Goal: Information Seeking & Learning: Check status

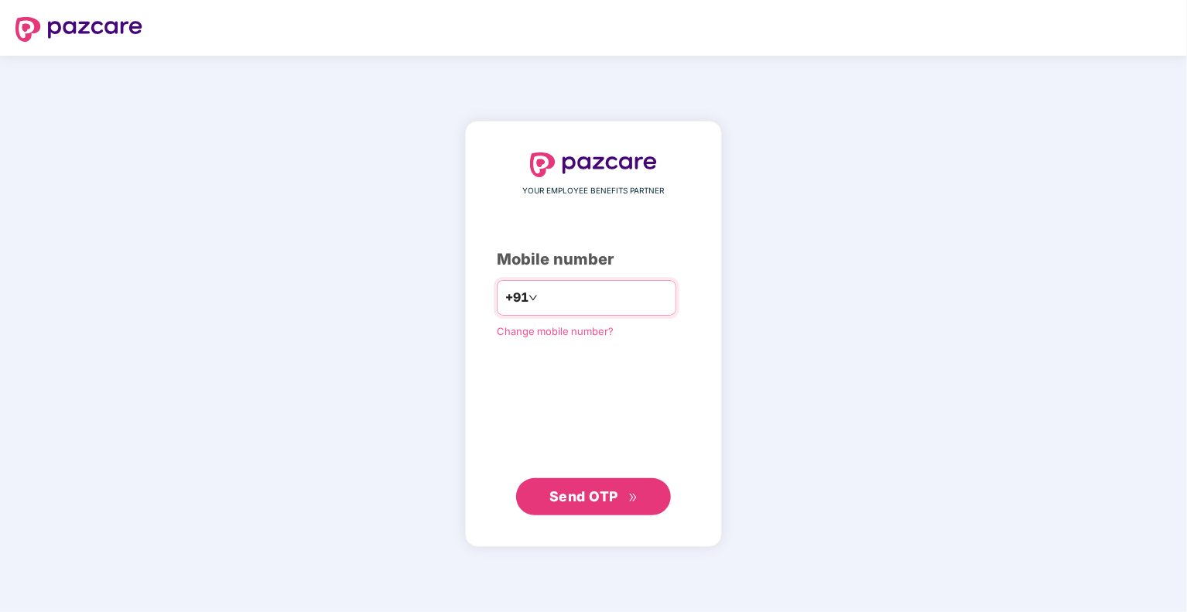
type input "**********"
click at [563, 498] on span "Send OTP" at bounding box center [584, 496] width 69 height 16
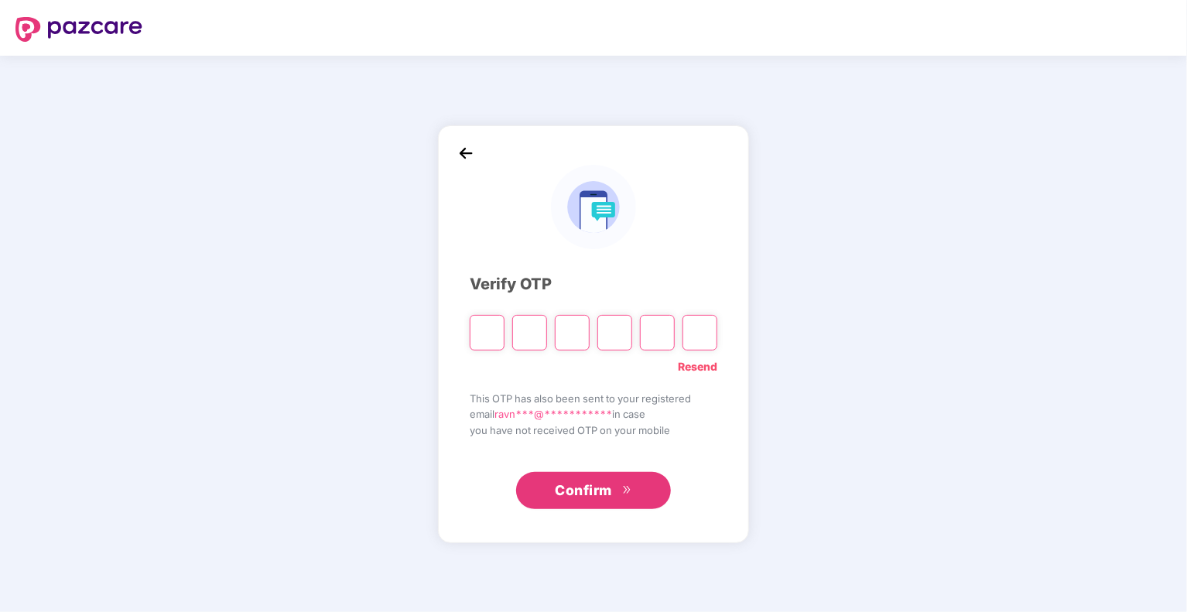
type input "*"
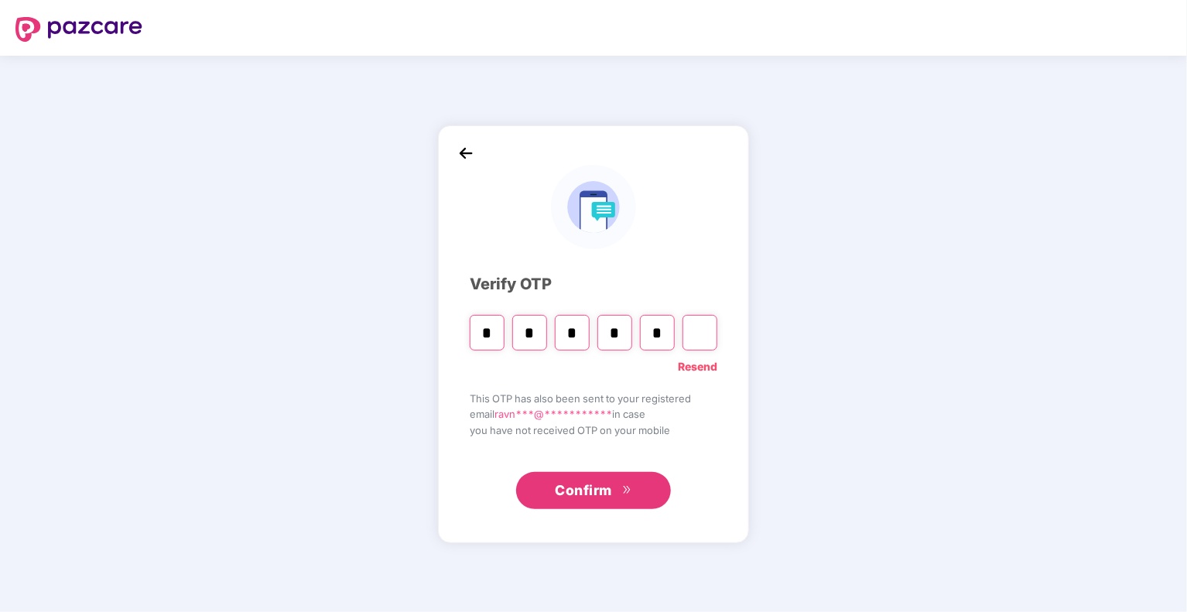
type input "*"
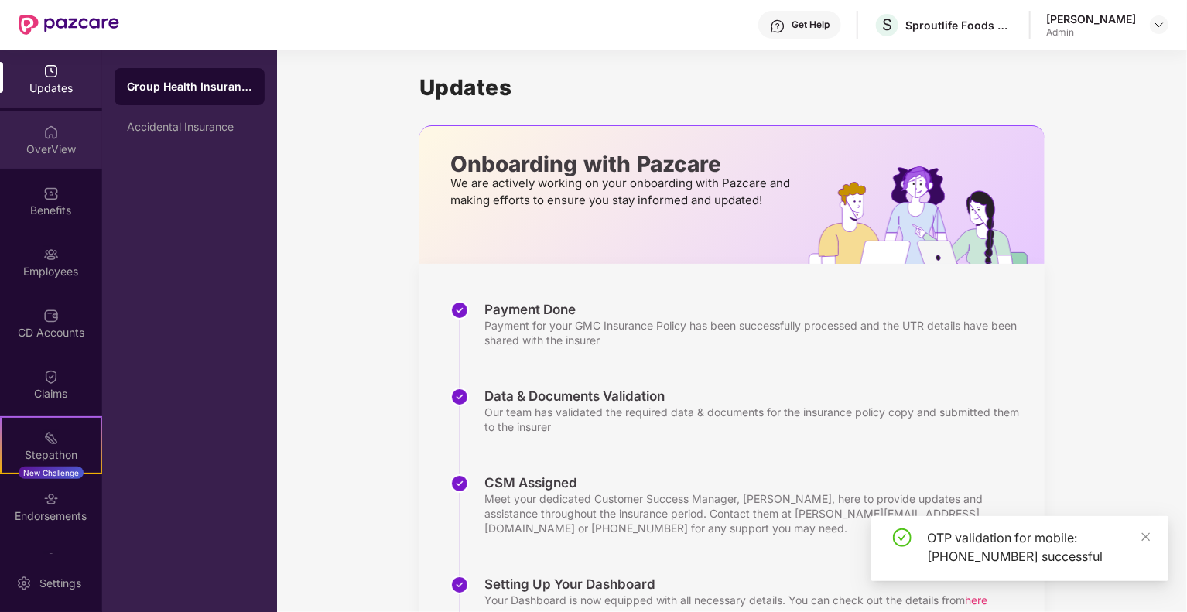
click at [80, 146] on div "OverView" at bounding box center [51, 149] width 102 height 15
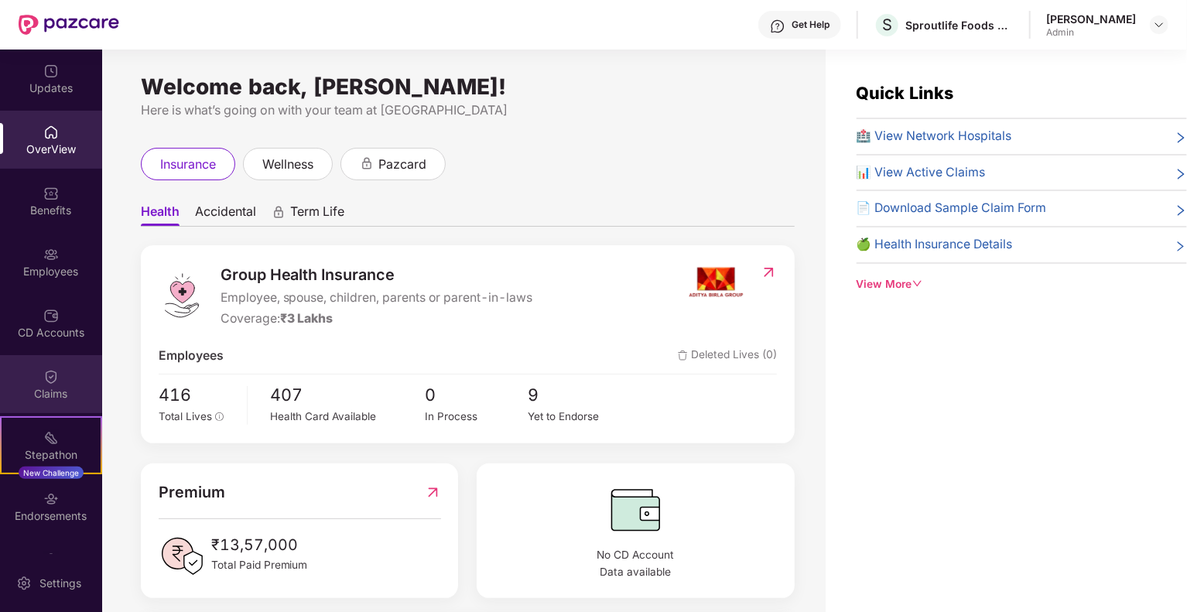
click at [66, 389] on div "Claims" at bounding box center [51, 393] width 102 height 15
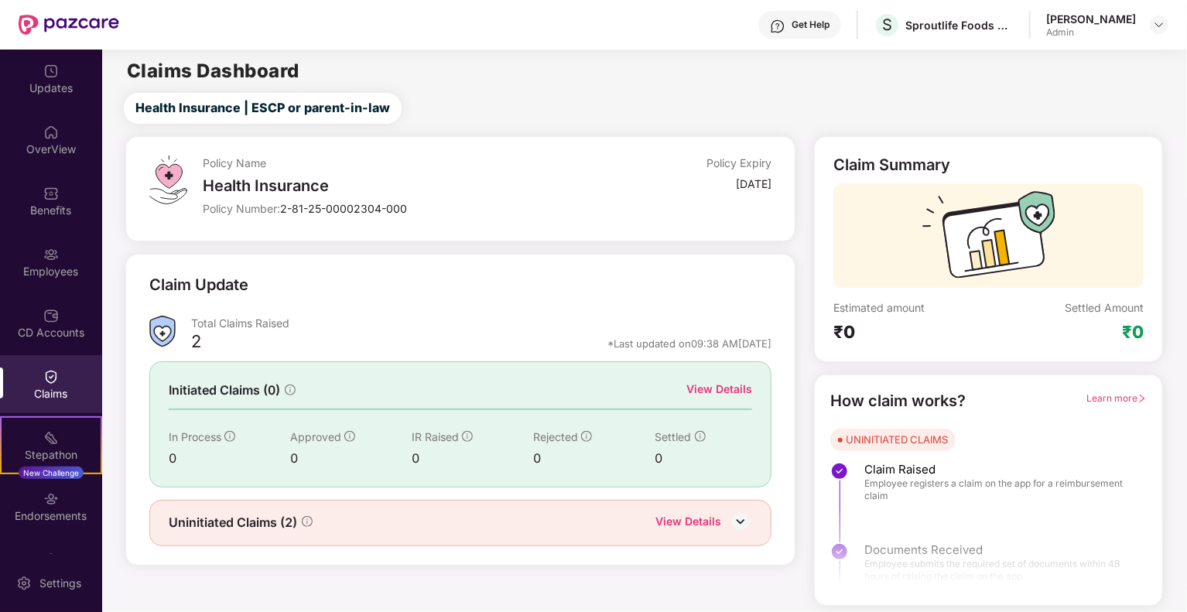
click at [749, 524] on img at bounding box center [740, 521] width 23 height 23
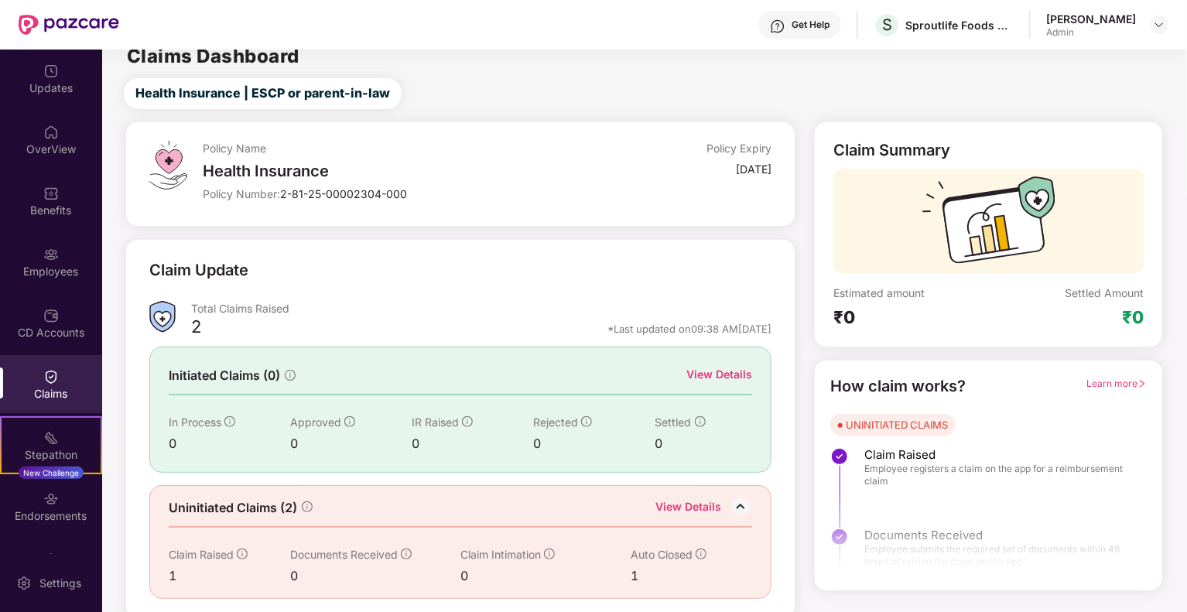
scroll to position [19, 0]
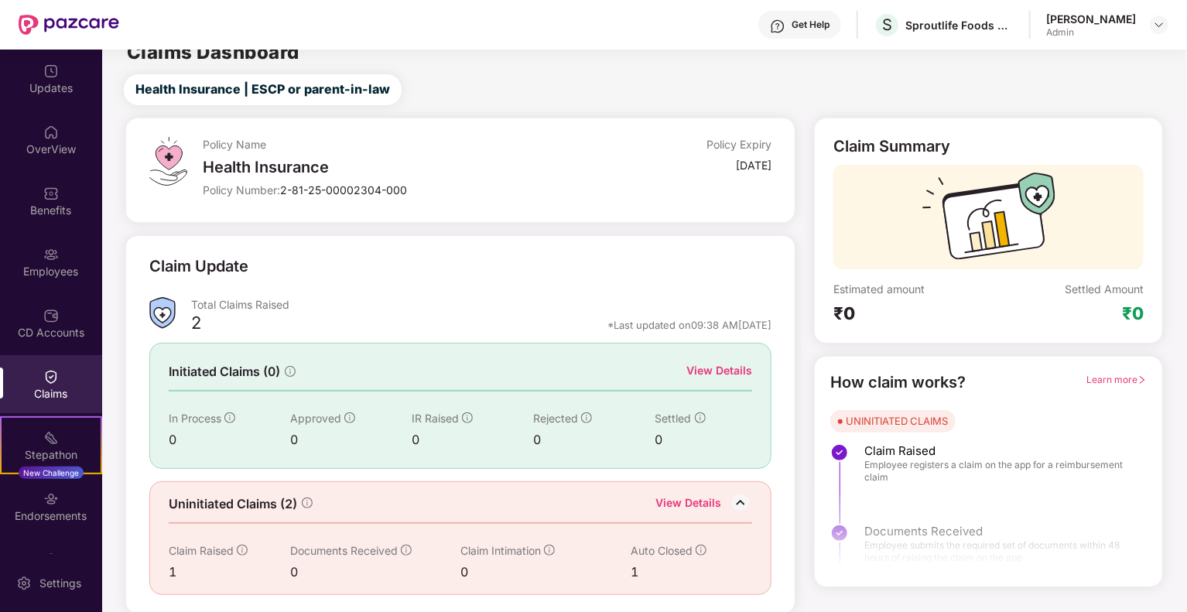
click at [248, 555] on div "Claim Raised" at bounding box center [230, 551] width 122 height 17
click at [678, 501] on div "View Details" at bounding box center [689, 505] width 66 height 20
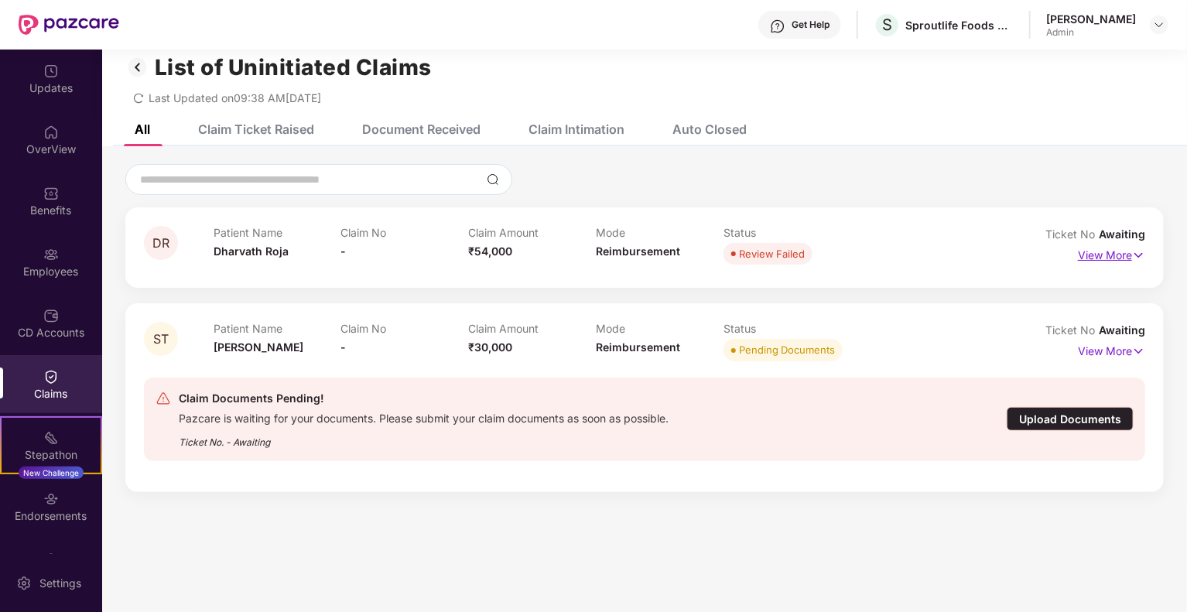
click at [1081, 261] on p "View More" at bounding box center [1111, 253] width 67 height 21
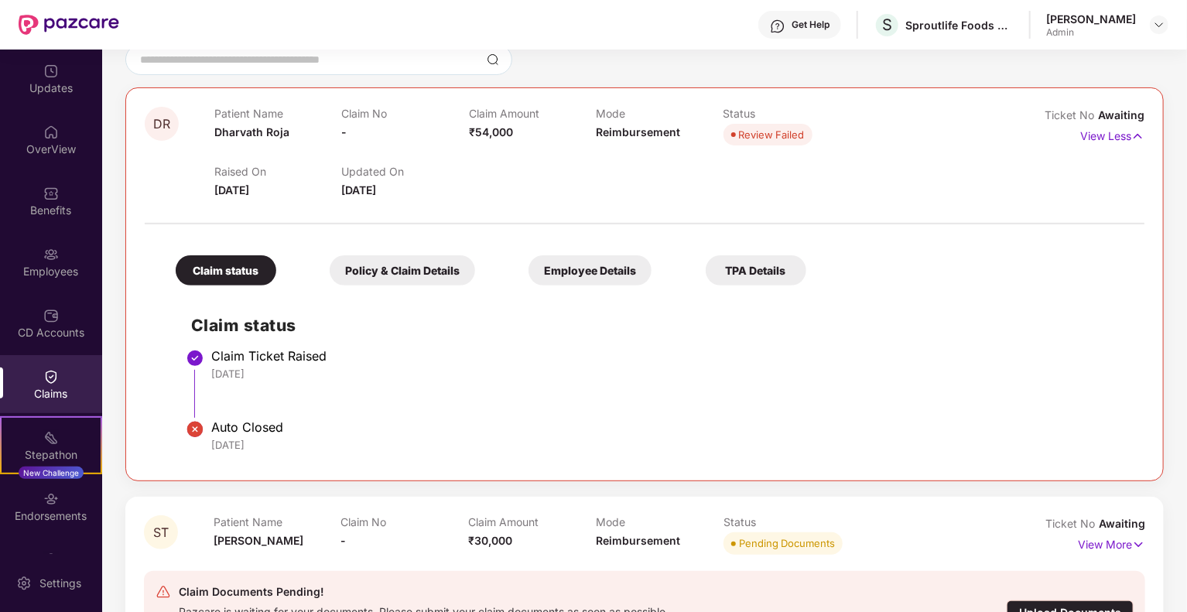
scroll to position [173, 0]
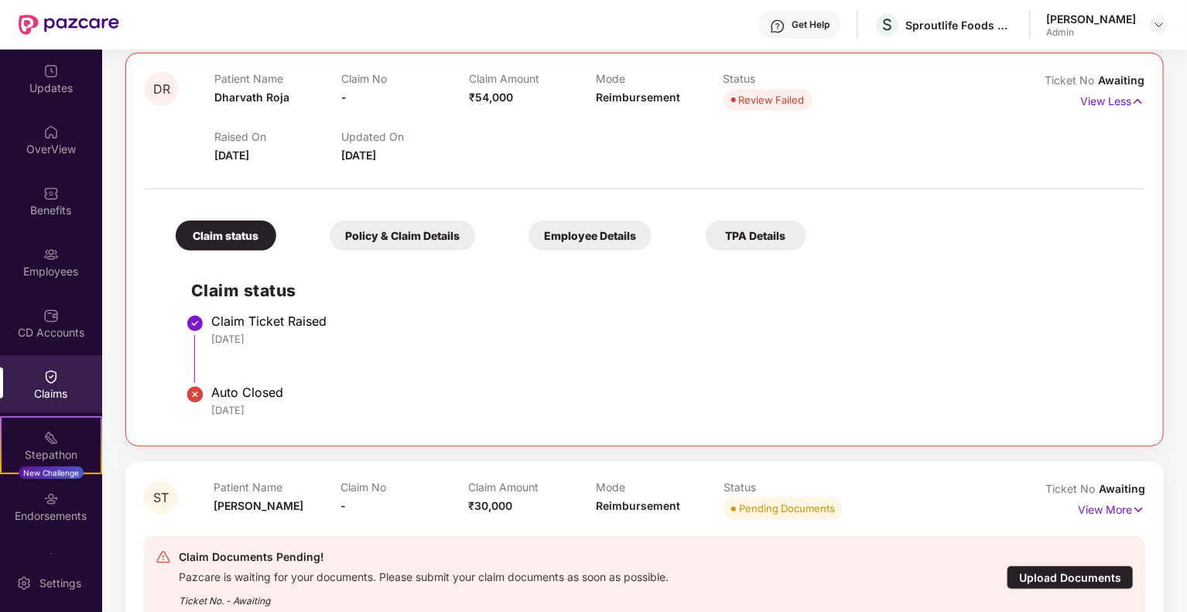
click at [430, 240] on div "Policy & Claim Details" at bounding box center [403, 236] width 146 height 30
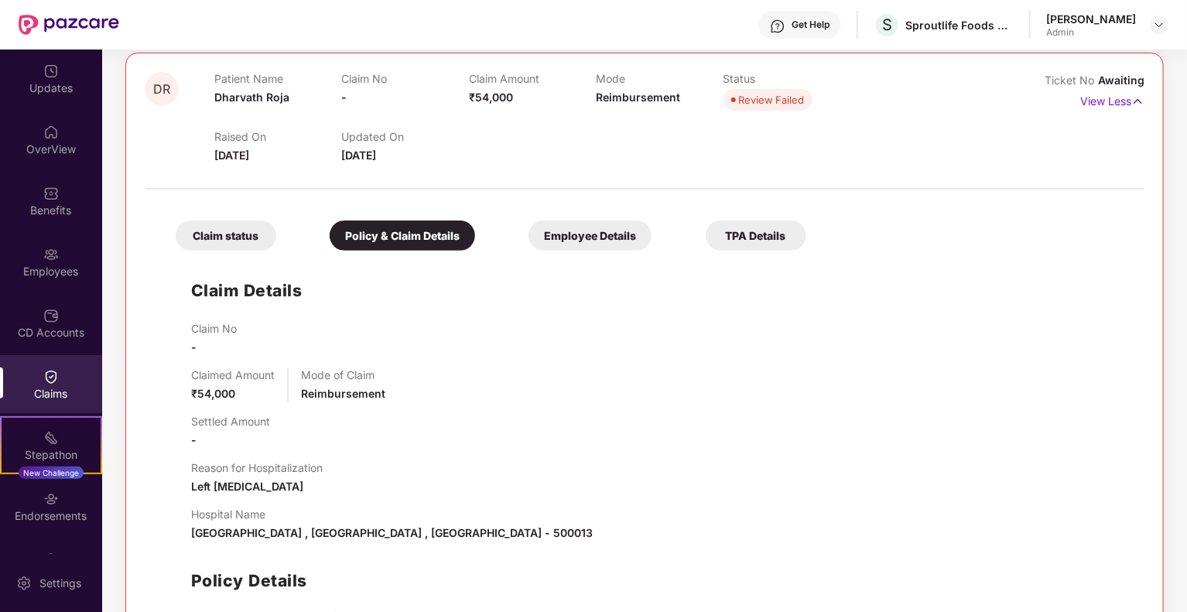
click at [592, 237] on div "Employee Details" at bounding box center [590, 236] width 123 height 30
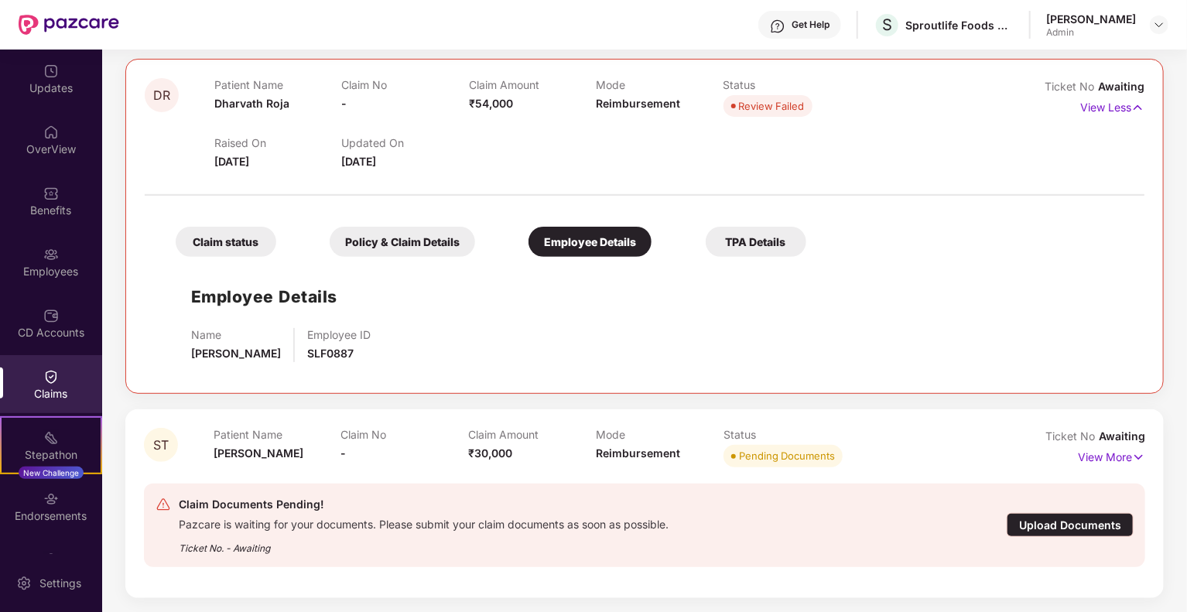
click at [746, 247] on div "TPA Details" at bounding box center [756, 242] width 101 height 30
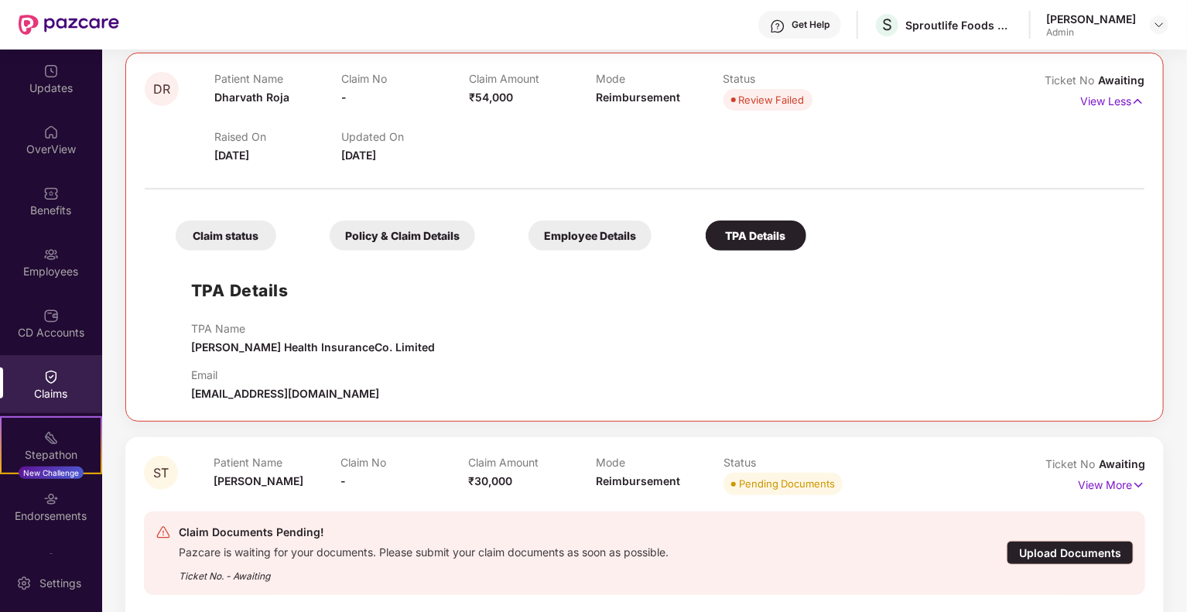
click at [421, 231] on div "Policy & Claim Details" at bounding box center [403, 236] width 146 height 30
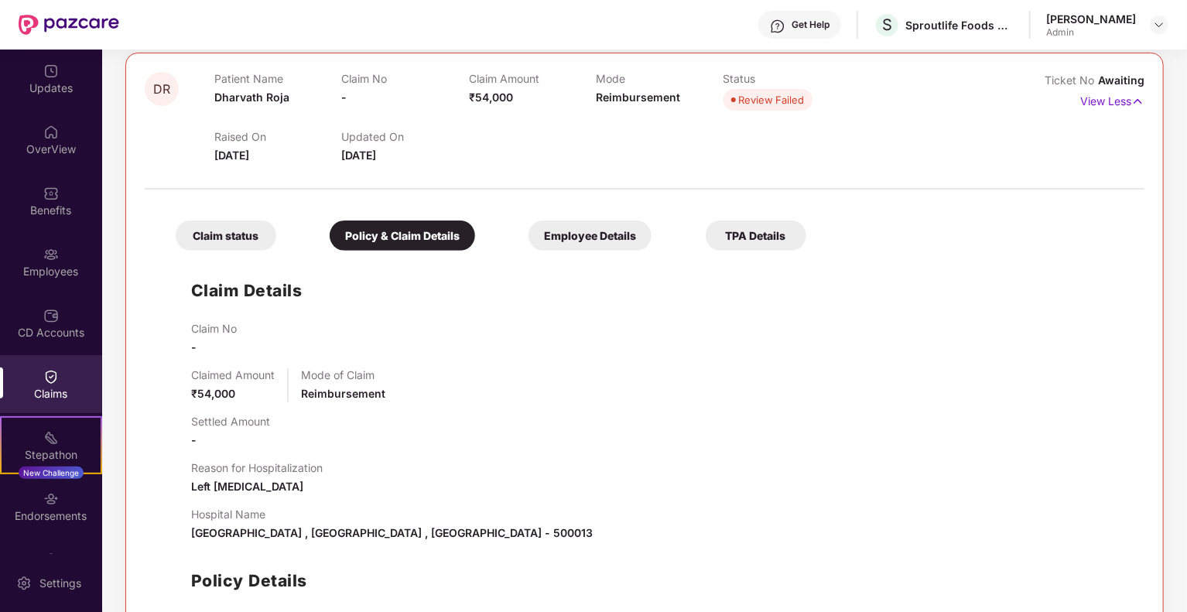
click at [616, 238] on div "Employee Details" at bounding box center [590, 236] width 123 height 30
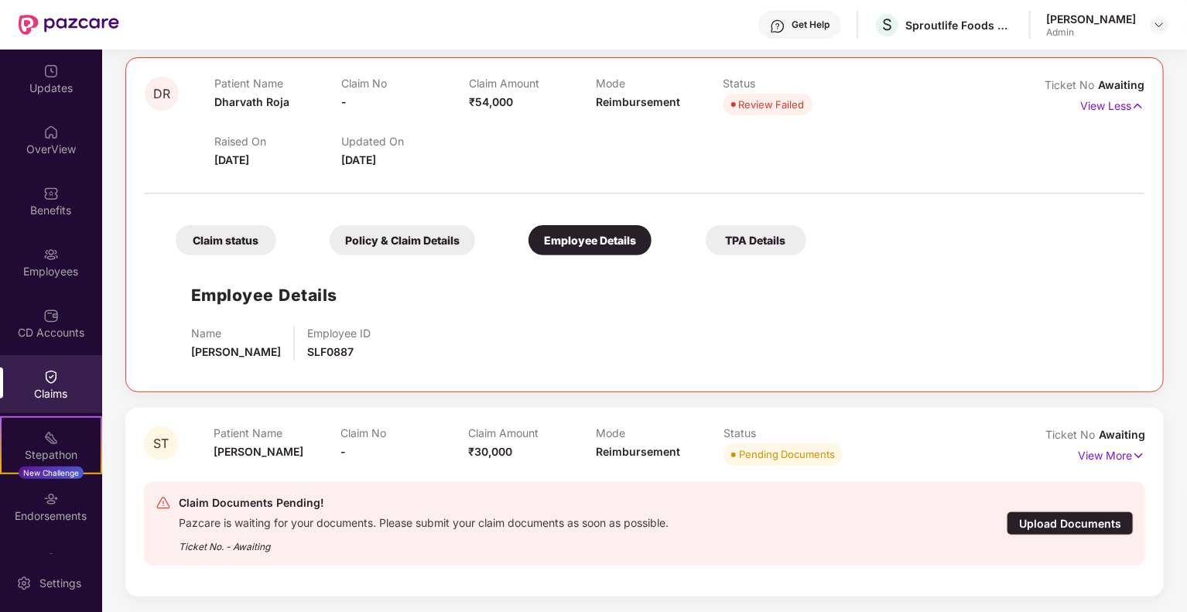
scroll to position [167, 0]
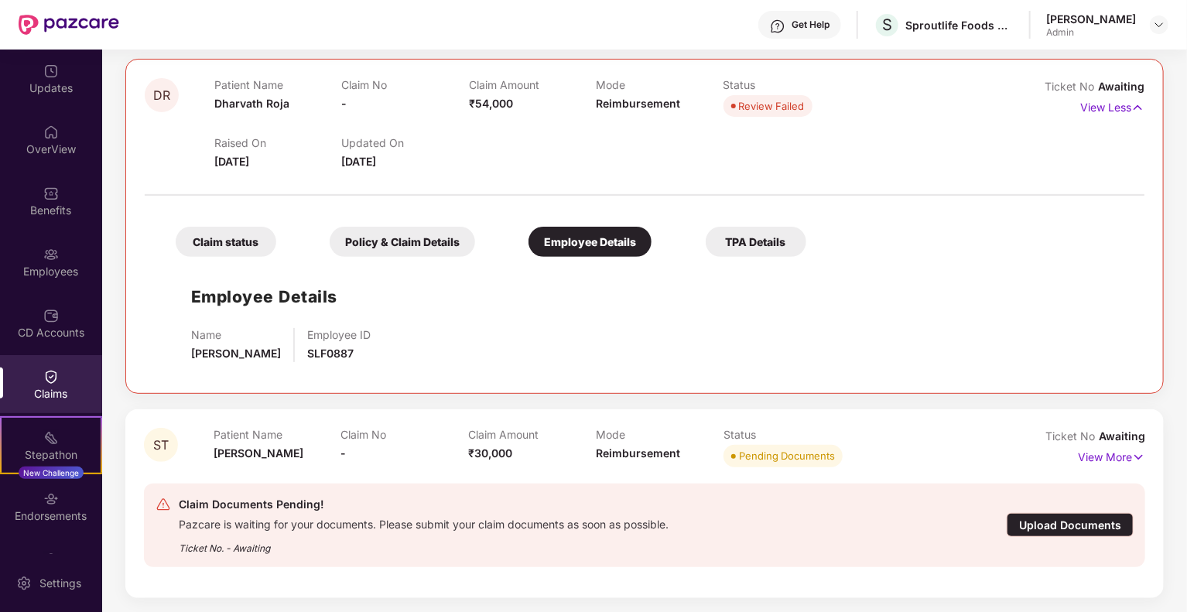
click at [444, 244] on div "Policy & Claim Details" at bounding box center [403, 242] width 146 height 30
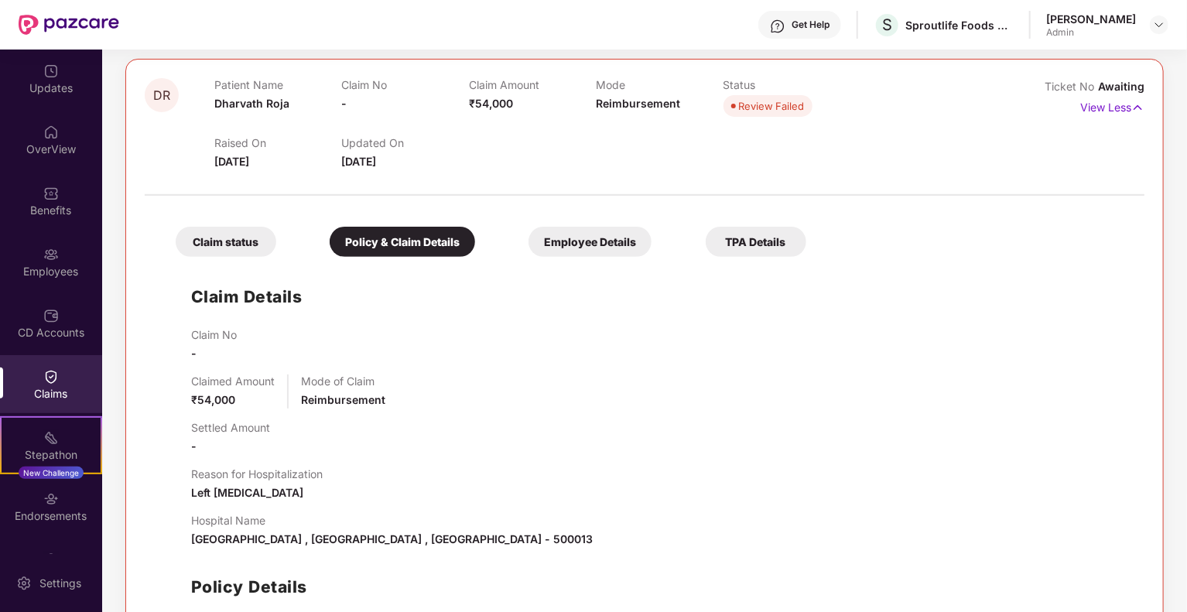
scroll to position [173, 0]
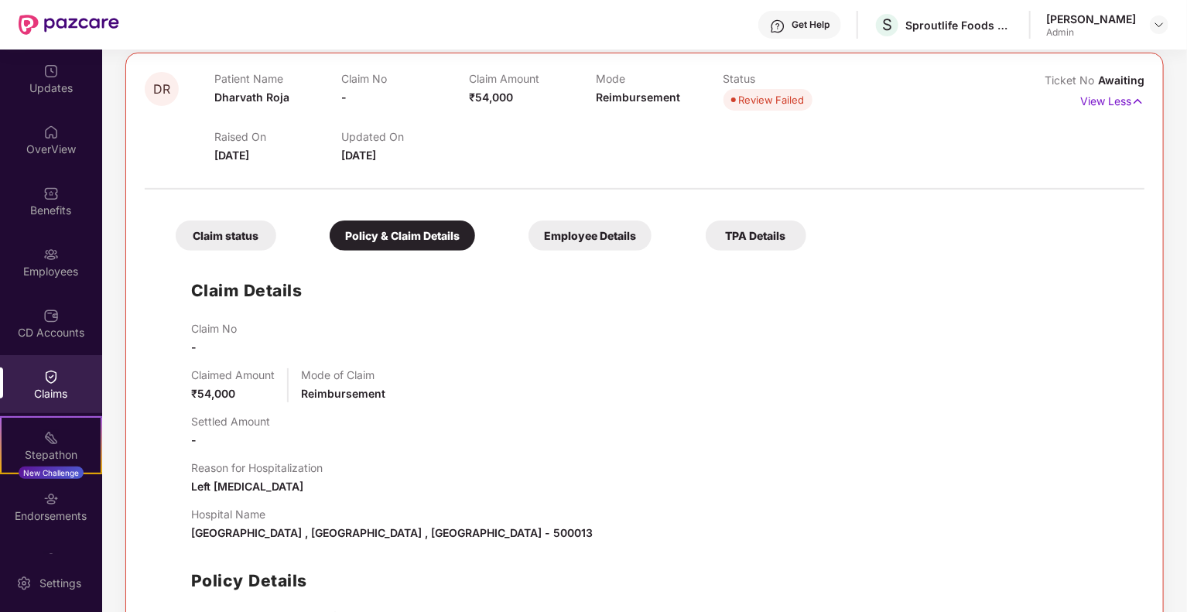
click at [236, 237] on div "Claim status" at bounding box center [226, 236] width 101 height 30
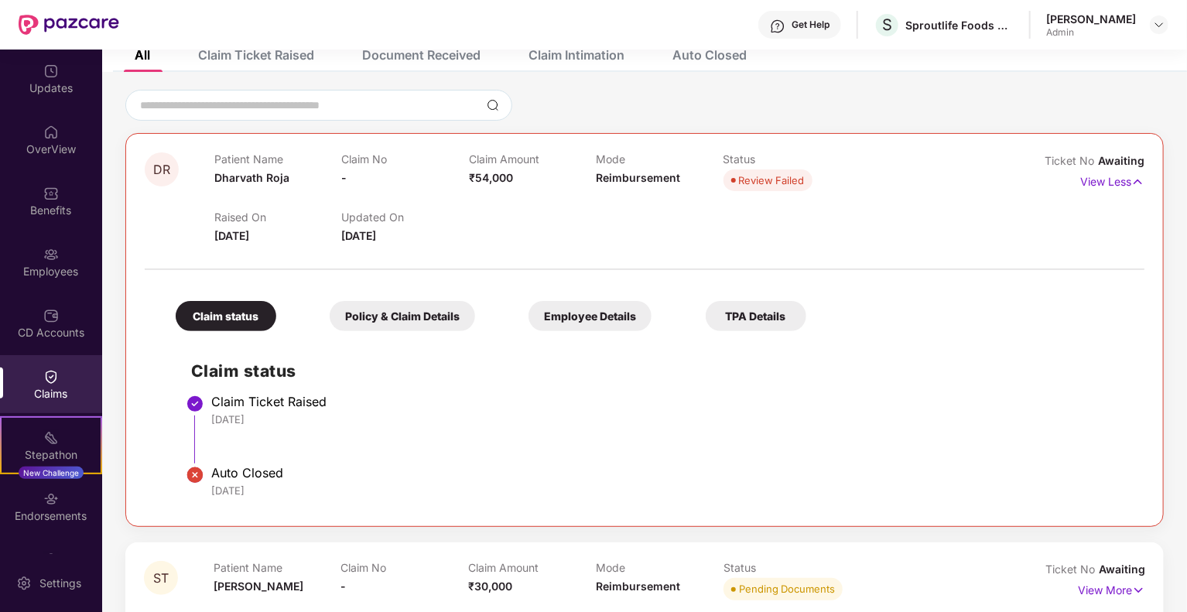
scroll to position [71, 0]
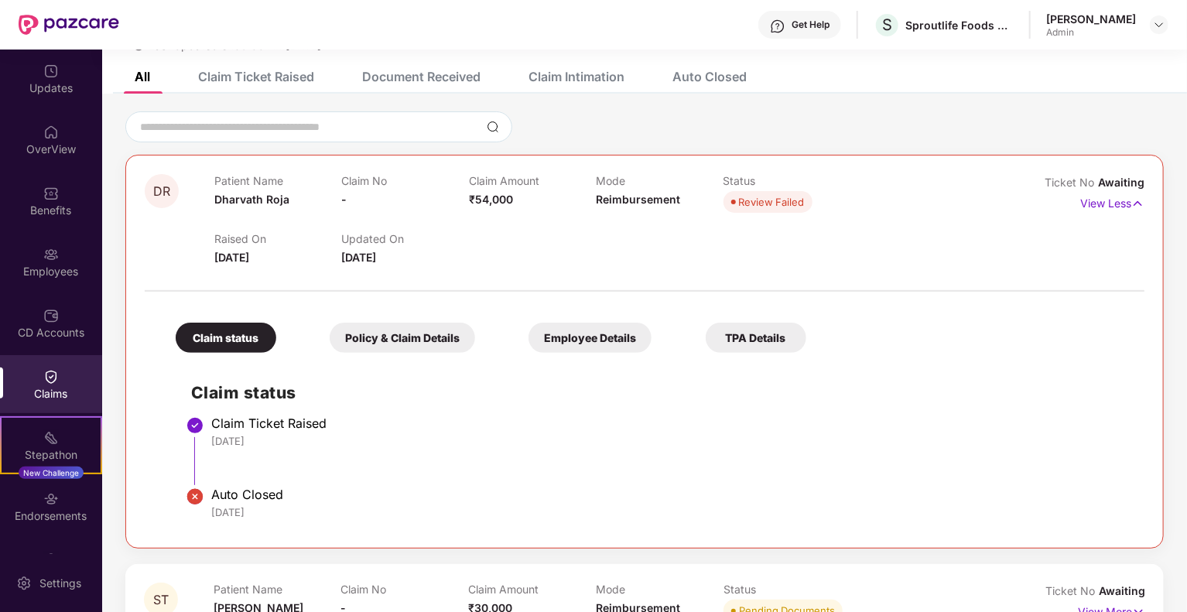
click at [433, 329] on div "Policy & Claim Details" at bounding box center [403, 338] width 146 height 30
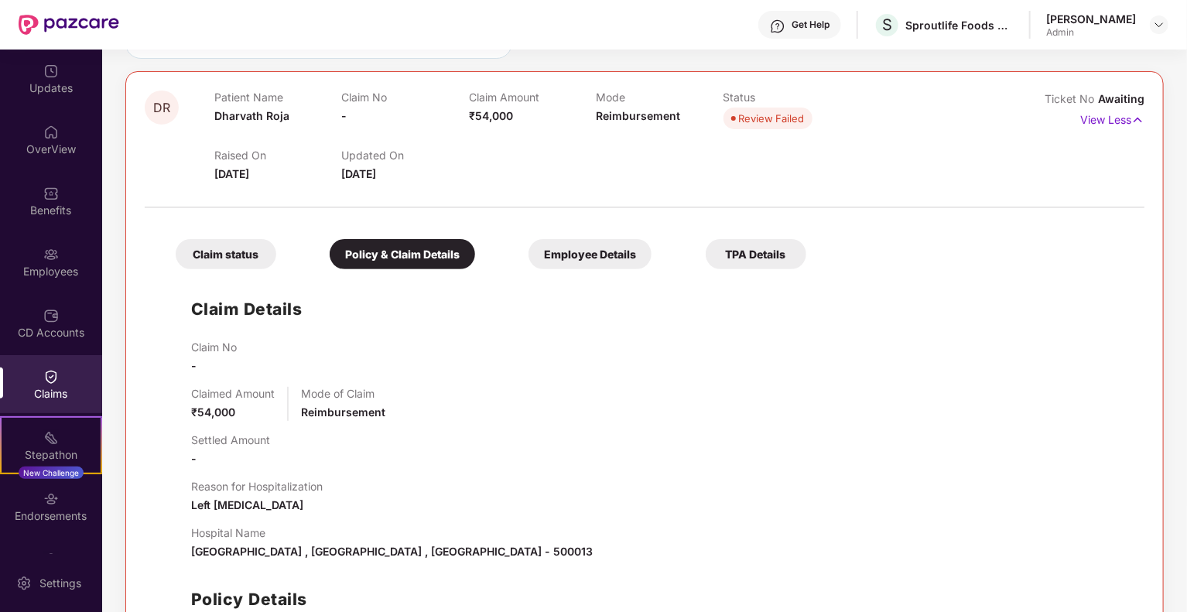
scroll to position [149, 0]
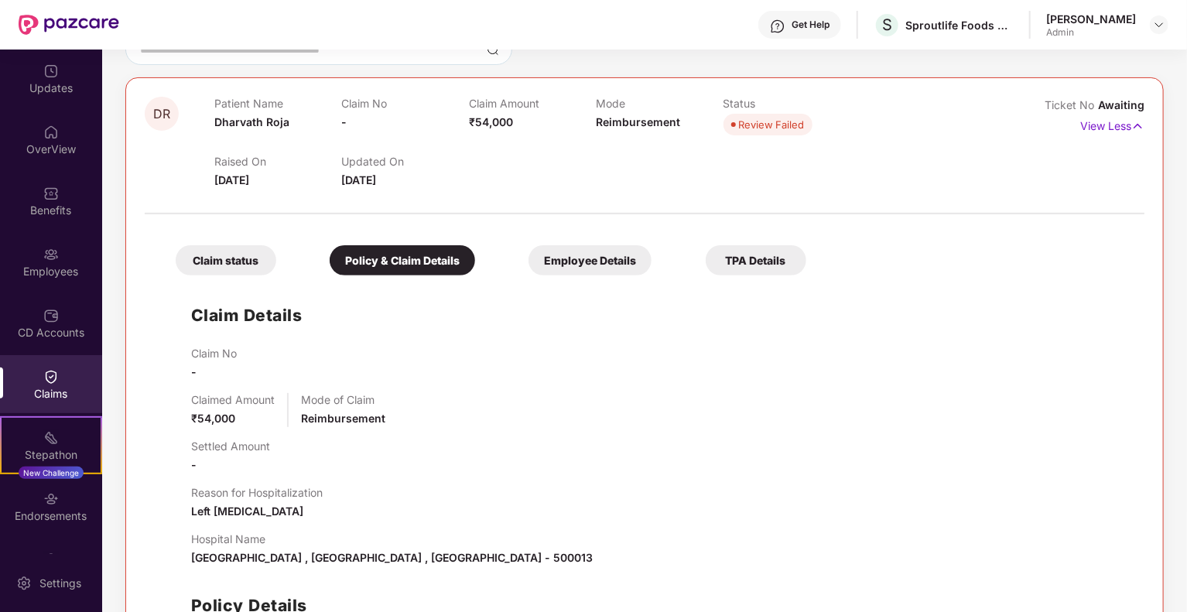
click at [751, 265] on div "TPA Details" at bounding box center [756, 260] width 101 height 30
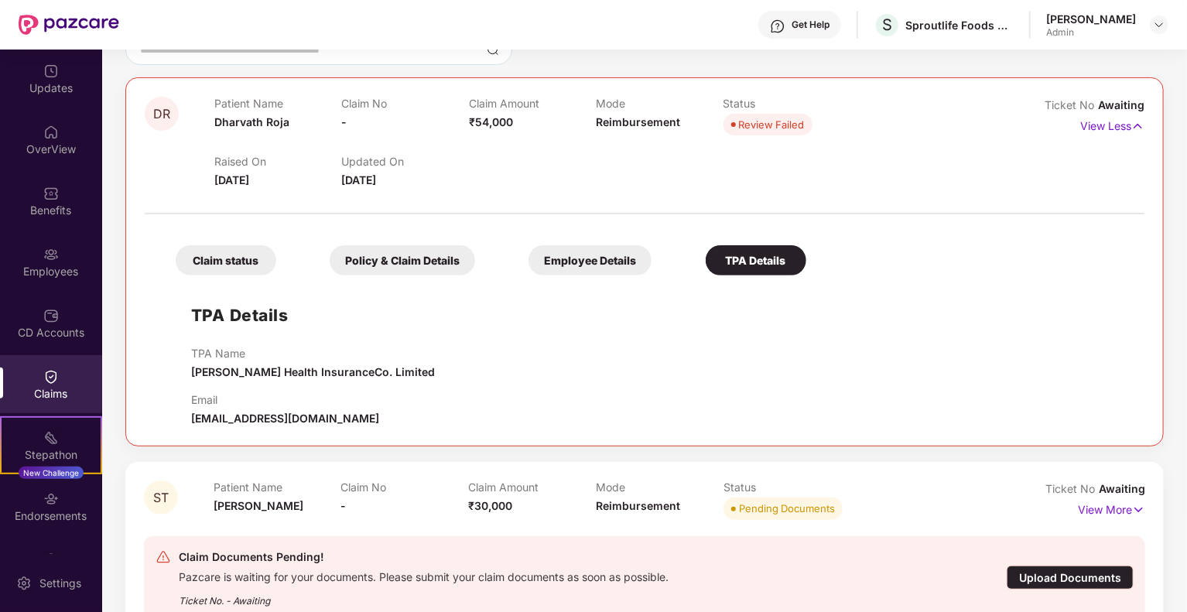
click at [615, 255] on div "Employee Details" at bounding box center [590, 260] width 123 height 30
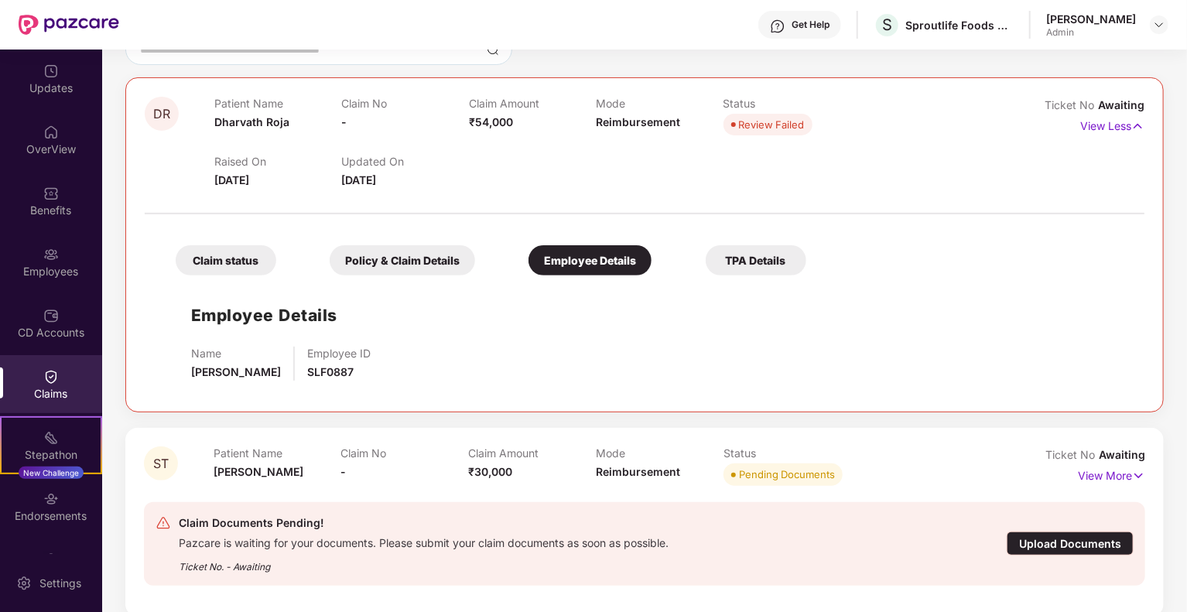
click at [718, 265] on div "TPA Details" at bounding box center [756, 260] width 101 height 30
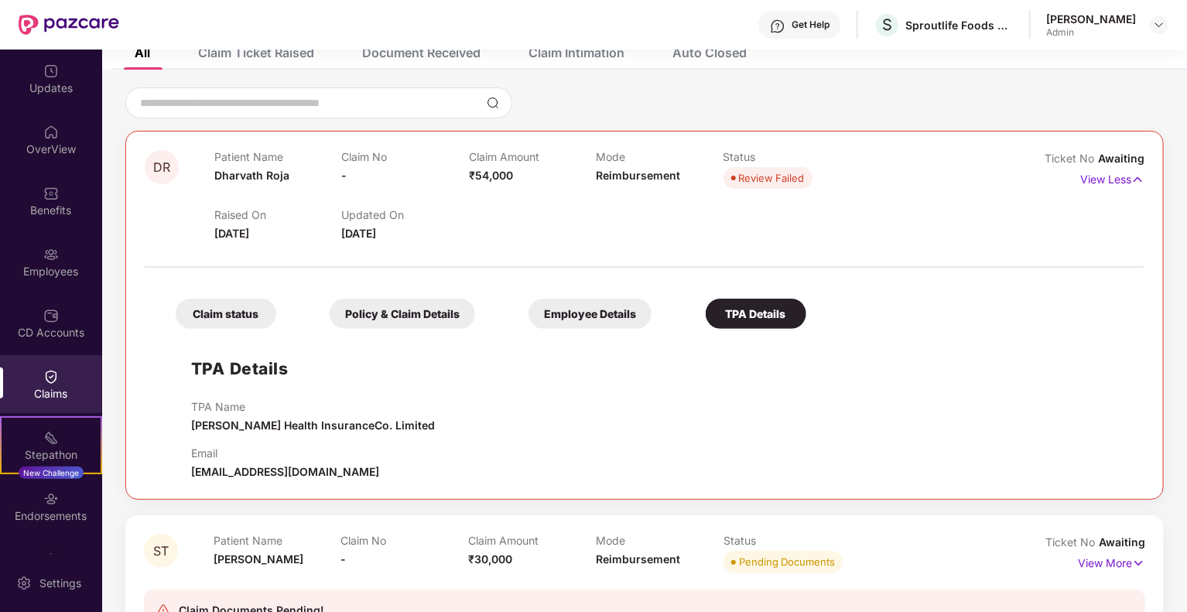
scroll to position [71, 0]
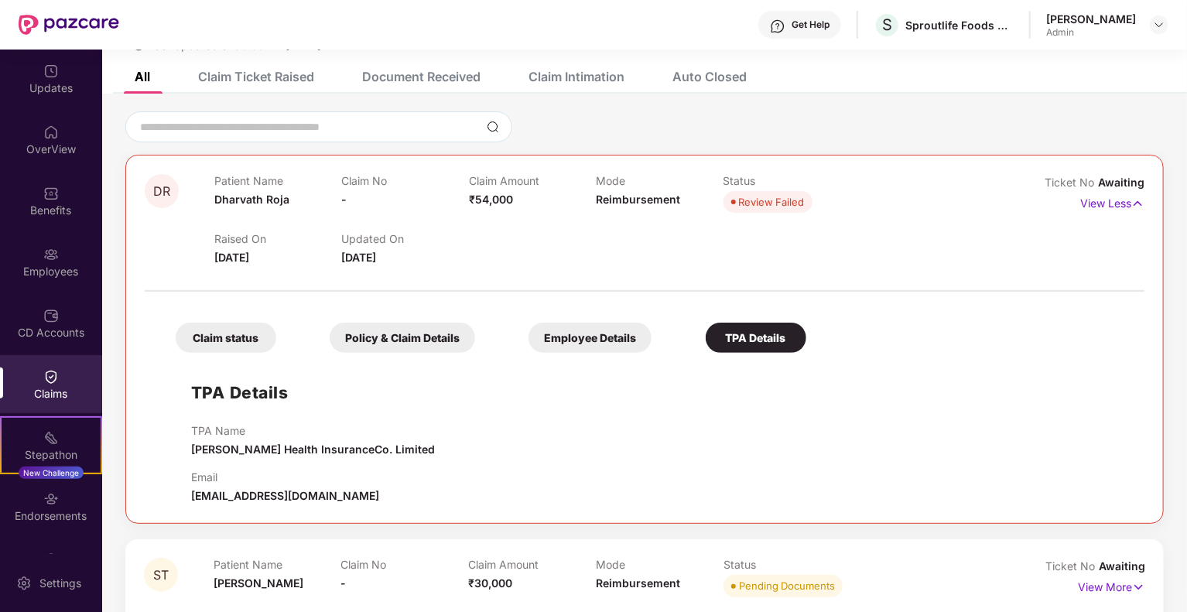
click at [739, 70] on div "Auto Closed" at bounding box center [710, 76] width 74 height 15
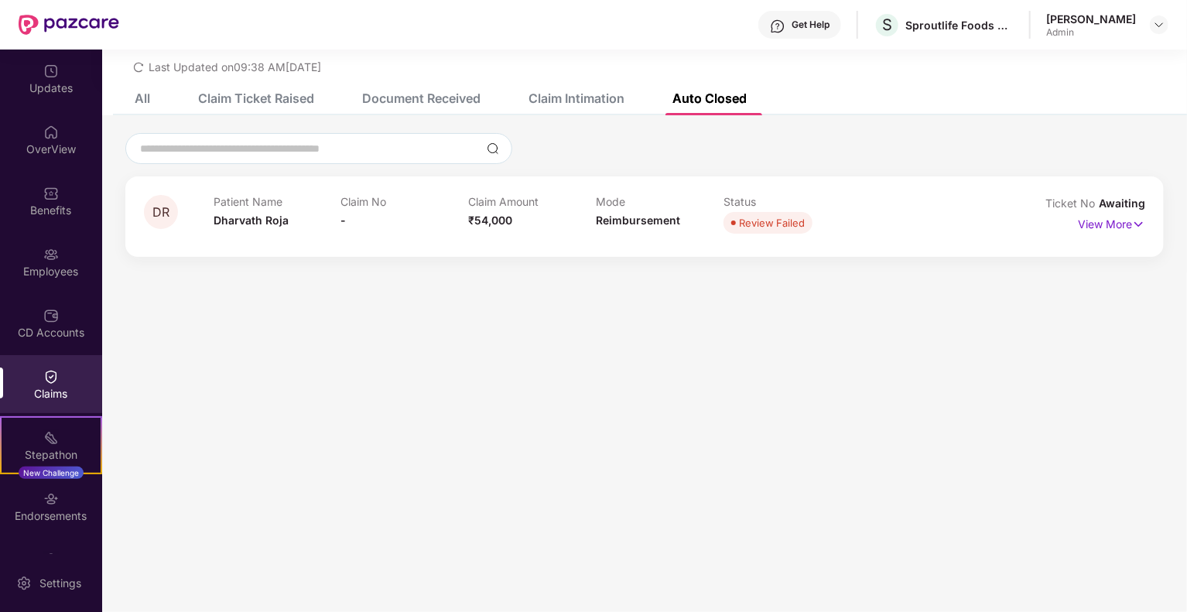
scroll to position [50, 0]
click at [1129, 225] on p "View More" at bounding box center [1111, 222] width 67 height 21
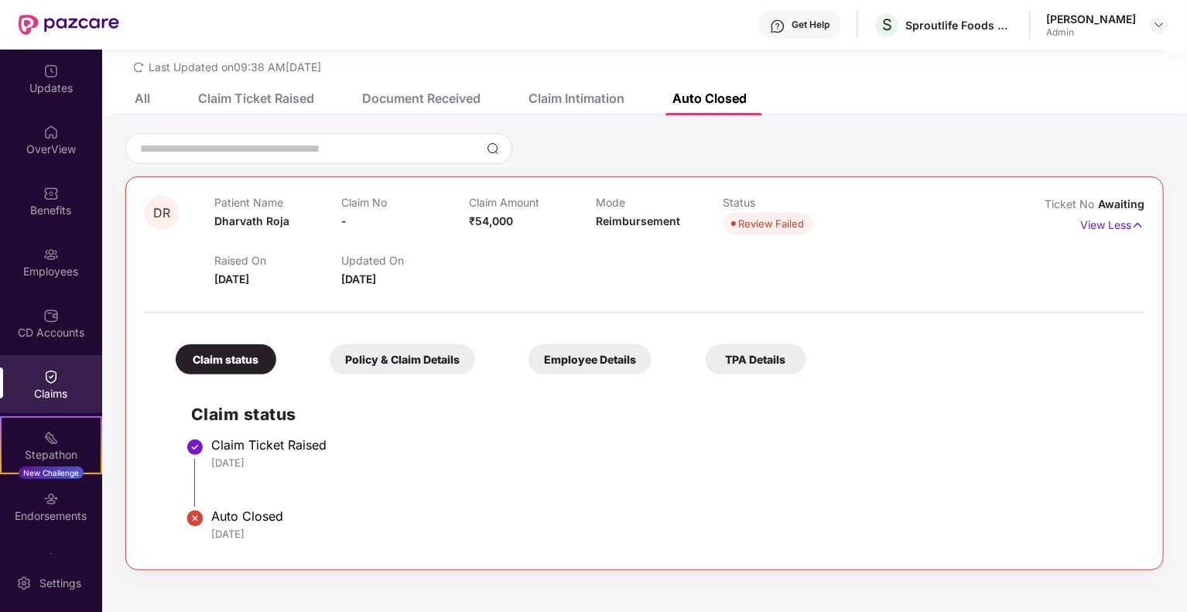
click at [430, 365] on div "Policy & Claim Details" at bounding box center [403, 359] width 146 height 30
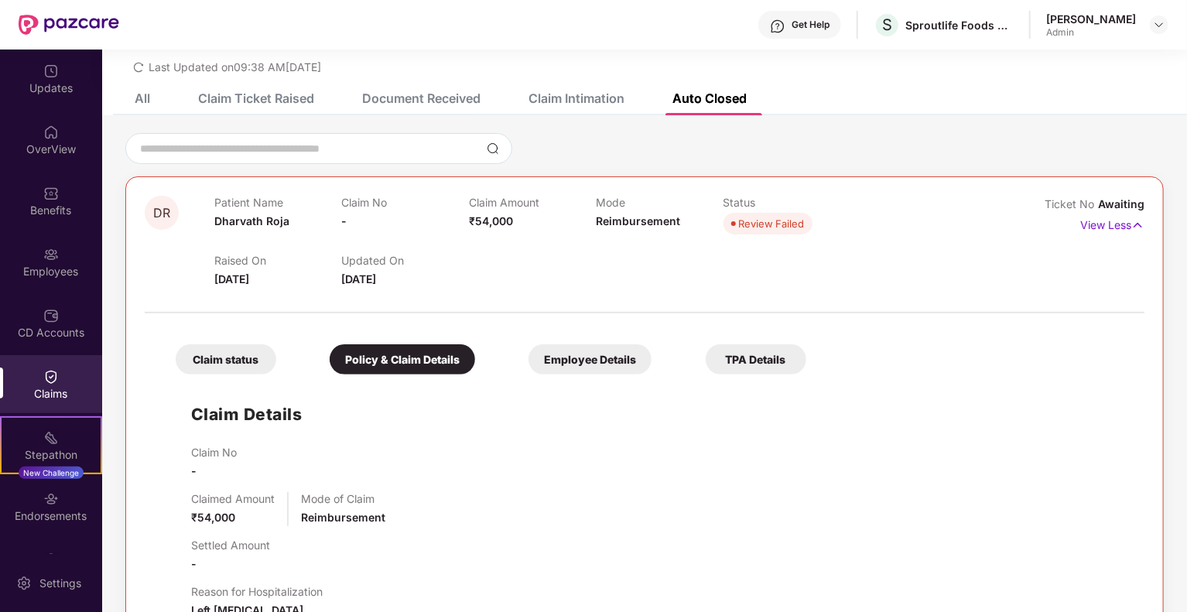
click at [557, 348] on div "Employee Details" at bounding box center [590, 359] width 123 height 30
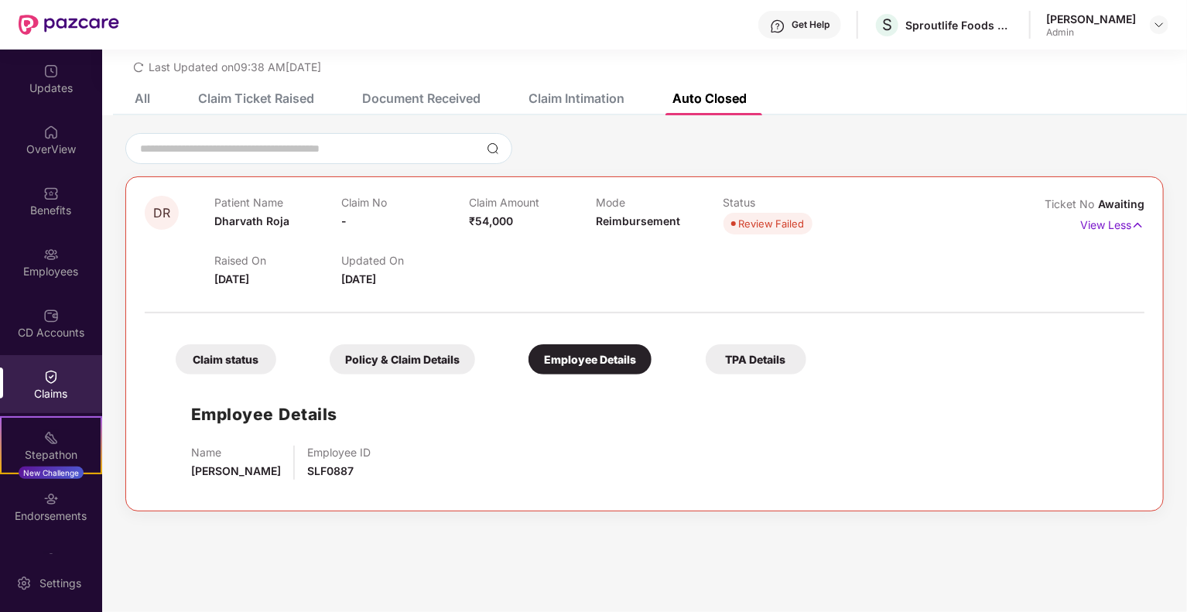
click at [553, 92] on div "Claim Intimation" at bounding box center [577, 98] width 96 height 15
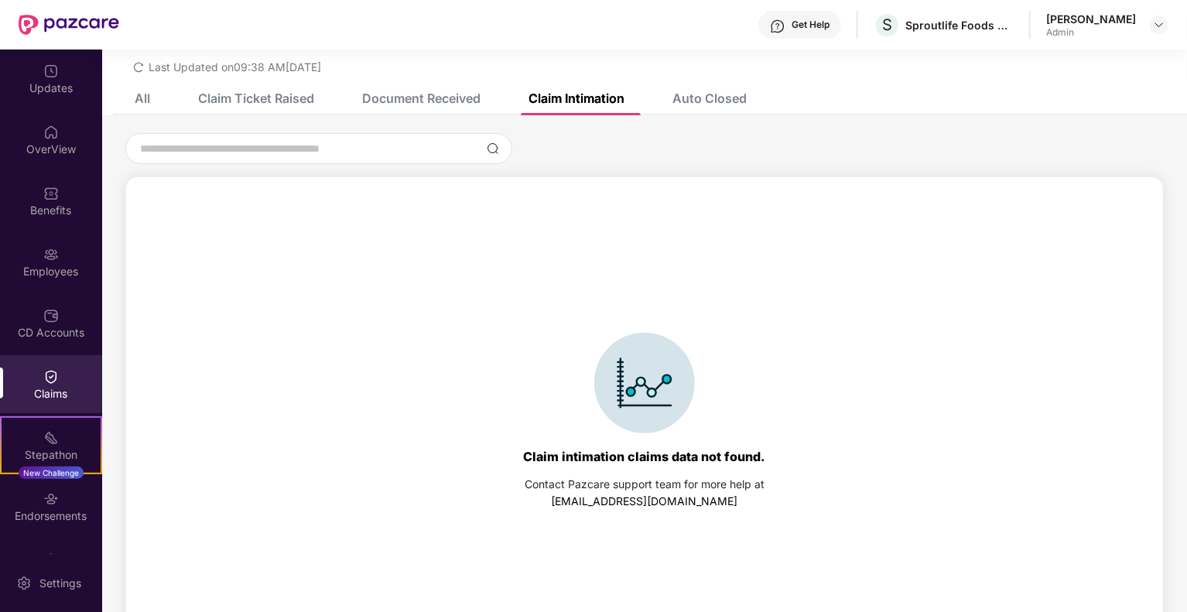
click at [251, 98] on div "Claim Ticket Raised" at bounding box center [256, 98] width 116 height 15
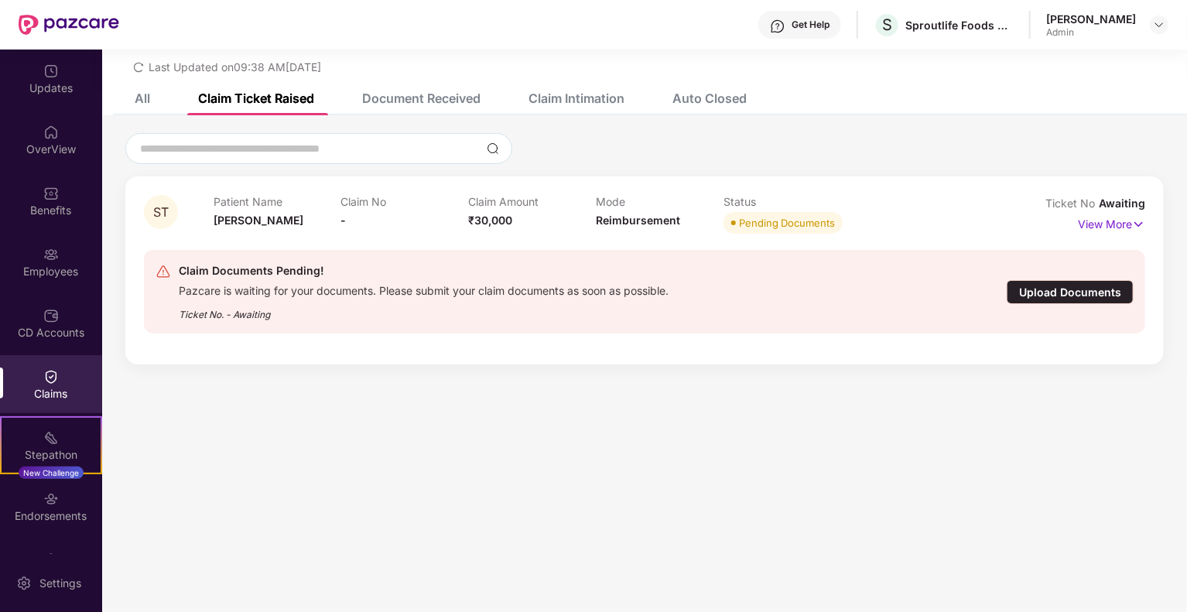
click at [155, 101] on div "All Claim Ticket Raised Document Received Claim Intimation Auto Closed" at bounding box center [428, 98] width 635 height 34
click at [143, 101] on div "All" at bounding box center [142, 98] width 15 height 15
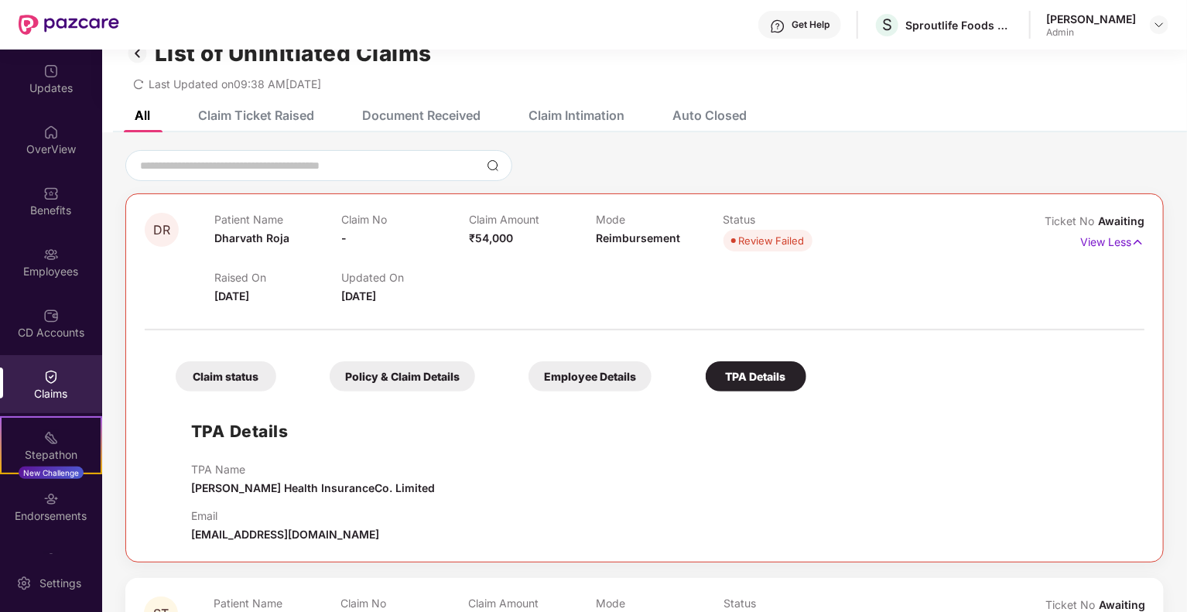
scroll to position [0, 0]
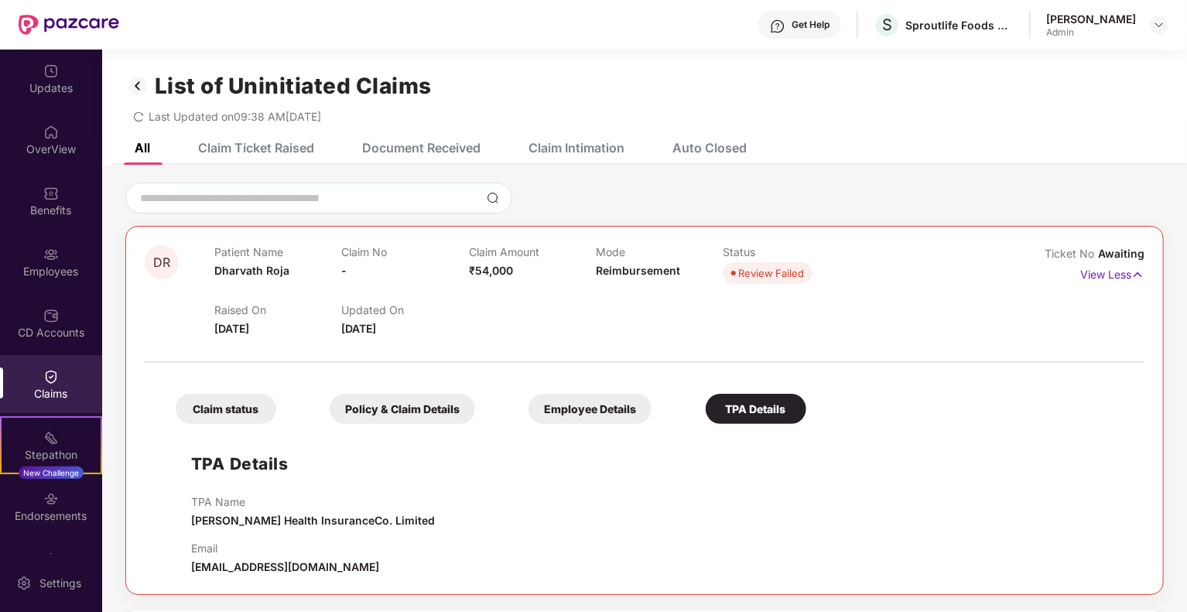
click at [51, 230] on div "Updates OverView Benefits Employees CD Accounts Claims Stepathon New Challenge …" at bounding box center [51, 302] width 102 height 505
click at [57, 262] on div "Employees" at bounding box center [51, 262] width 102 height 58
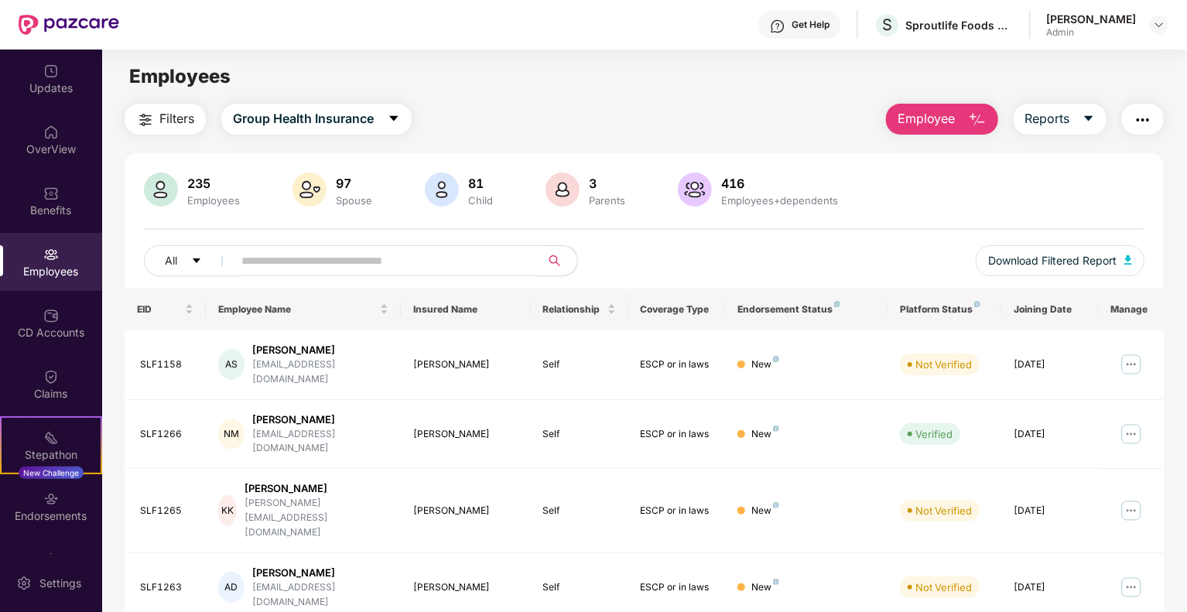
click at [312, 265] on input "text" at bounding box center [381, 260] width 278 height 23
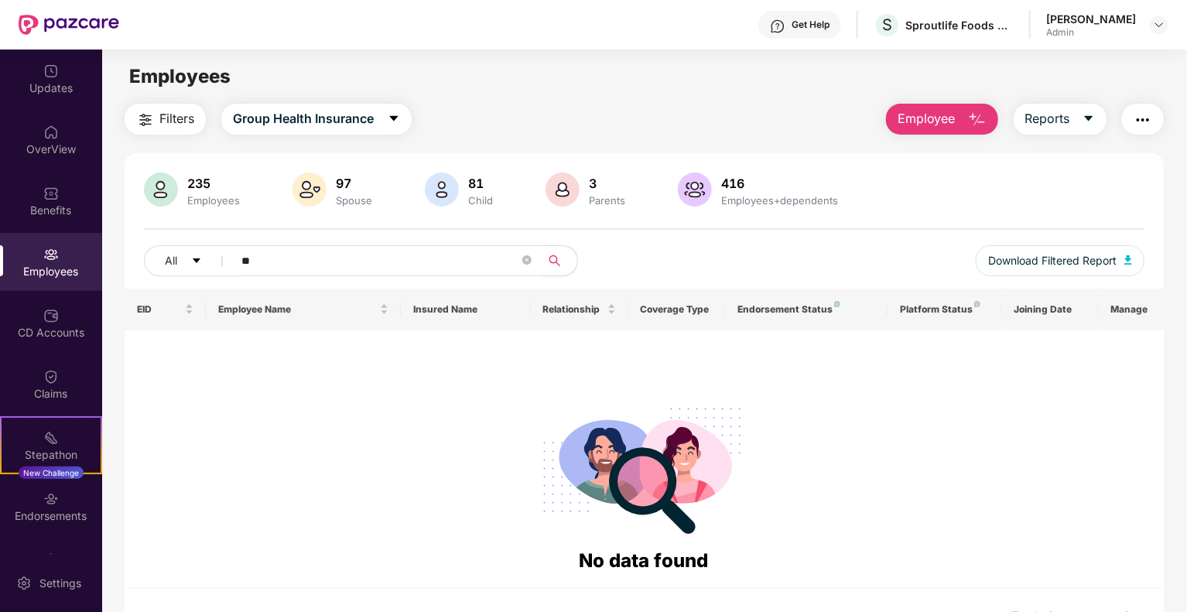
type input "*"
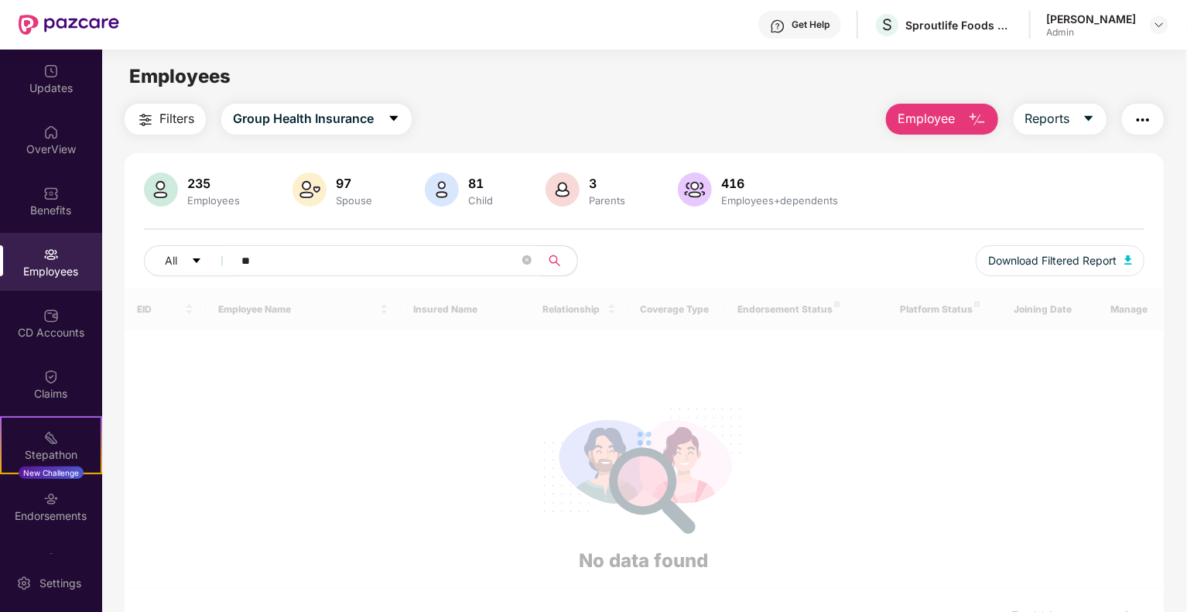
type input "*"
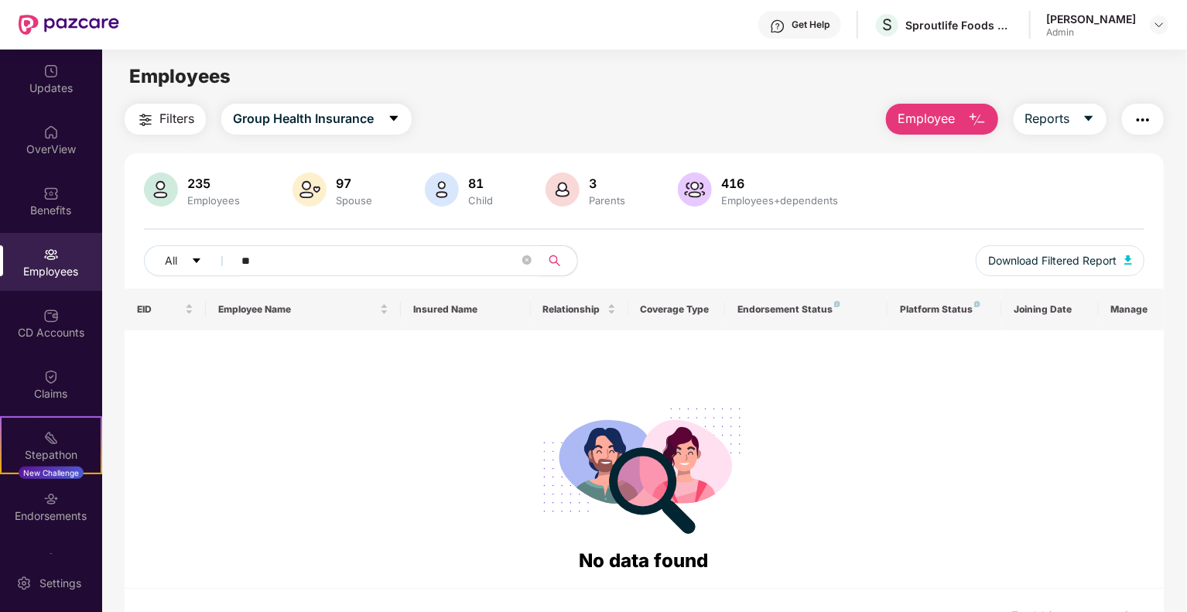
type input "*"
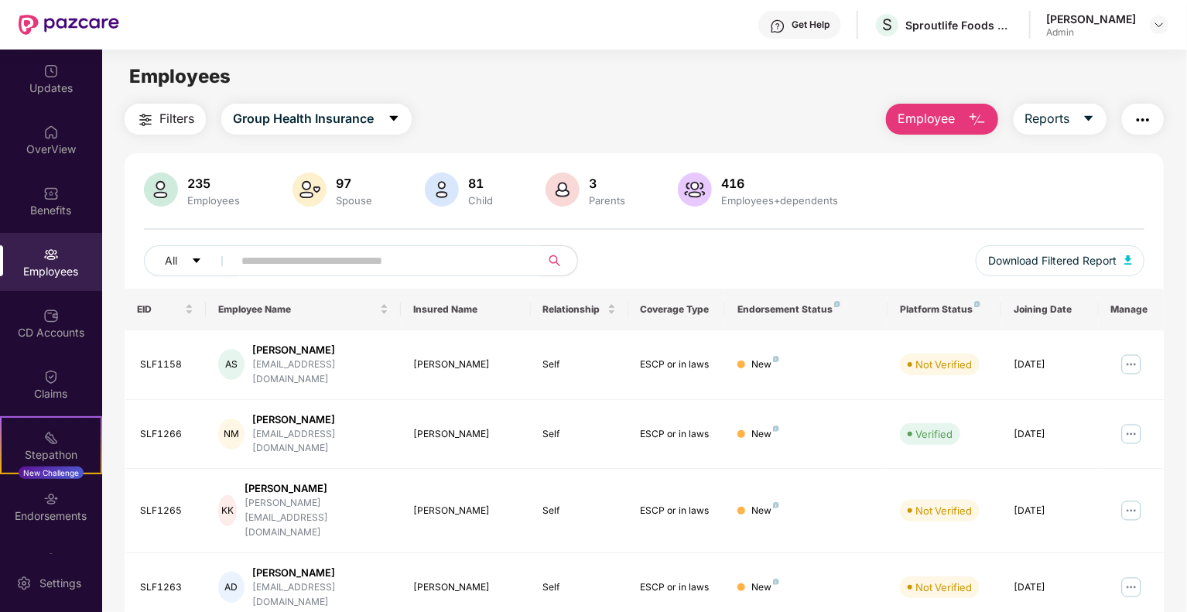
click at [340, 195] on div "Spouse" at bounding box center [354, 200] width 43 height 12
click at [314, 176] on img at bounding box center [310, 190] width 34 height 34
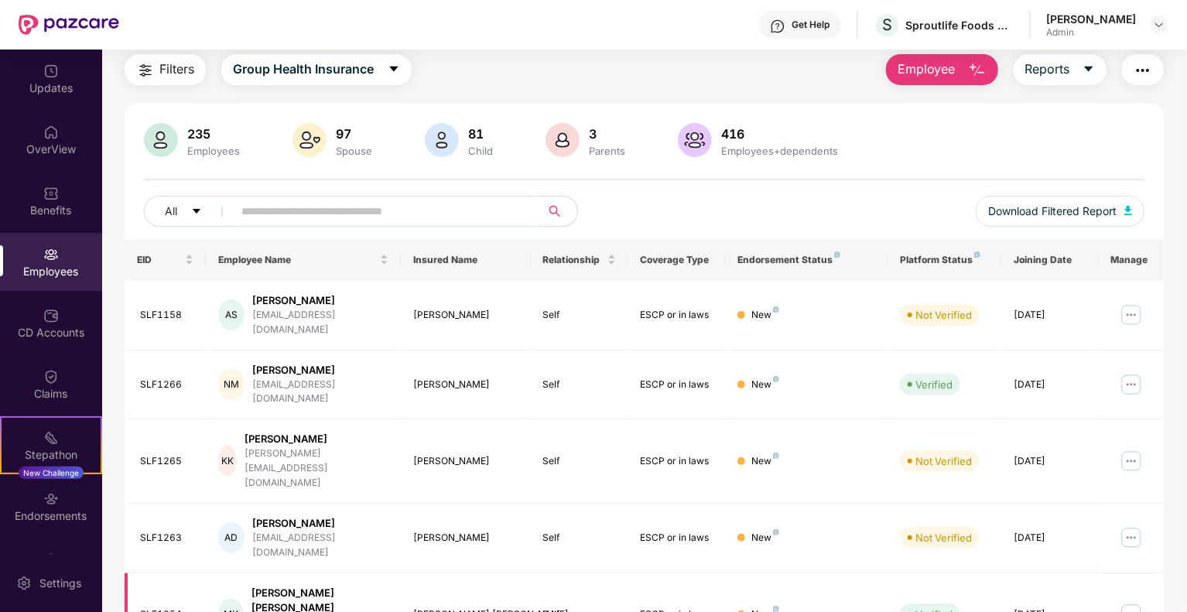
scroll to position [77, 0]
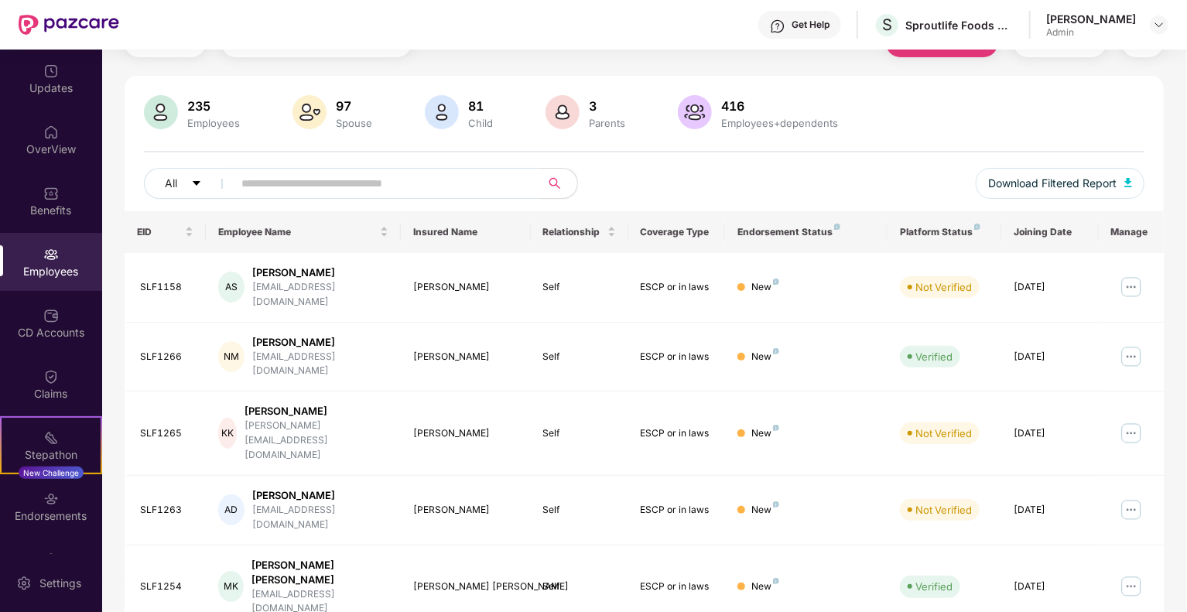
click at [344, 169] on span at bounding box center [381, 183] width 317 height 31
click at [338, 186] on input "text" at bounding box center [381, 183] width 278 height 23
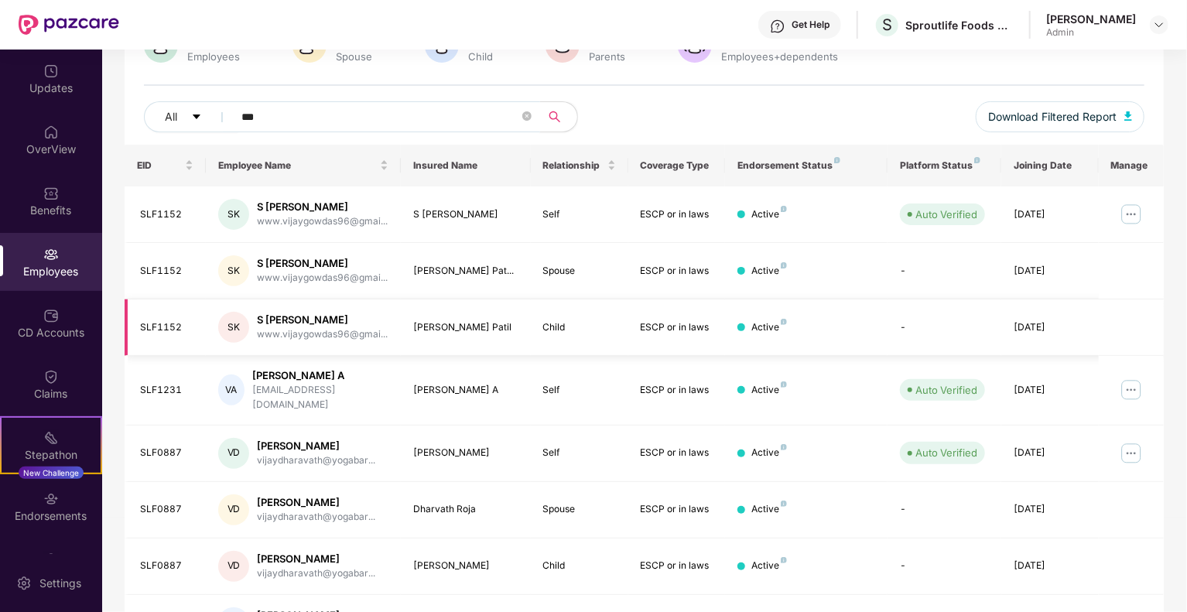
scroll to position [146, 0]
type input "***"
click at [442, 501] on div "Dharvath Roja" at bounding box center [465, 508] width 105 height 15
